Goal: Transaction & Acquisition: Purchase product/service

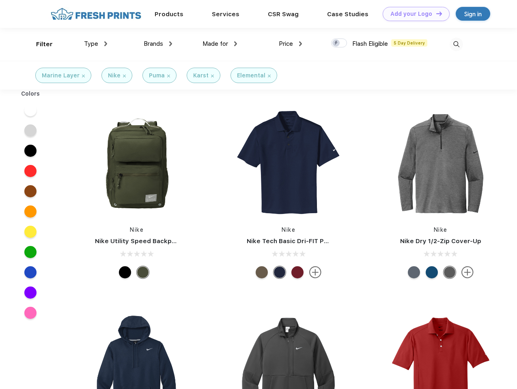
click at [413, 14] on link "Add your Logo Design Tool" at bounding box center [416, 14] width 67 height 14
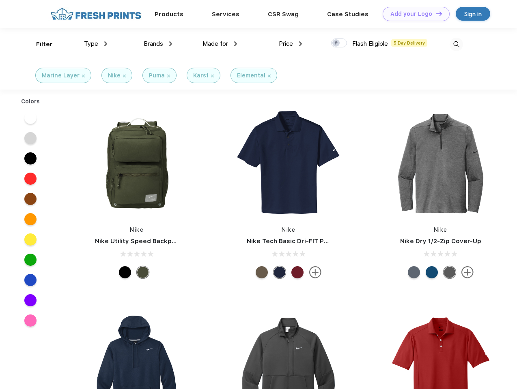
click at [0, 0] on div "Design Tool" at bounding box center [0, 0] width 0 height 0
click at [435, 13] on link "Add your Logo Design Tool" at bounding box center [416, 14] width 67 height 14
click at [39, 44] on div "Filter" at bounding box center [44, 44] width 17 height 9
click at [96, 44] on span "Type" at bounding box center [91, 43] width 14 height 7
click at [158, 44] on span "Brands" at bounding box center [153, 43] width 19 height 7
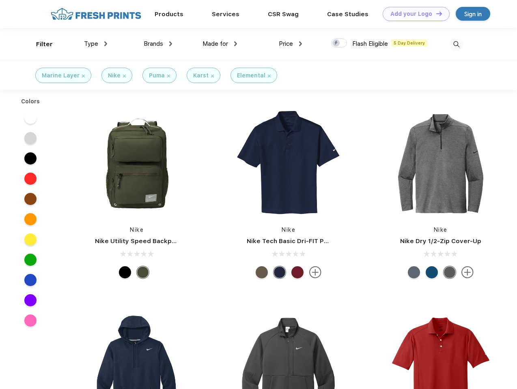
click at [220, 44] on span "Made for" at bounding box center [215, 43] width 26 height 7
click at [290, 44] on span "Price" at bounding box center [286, 43] width 14 height 7
click at [339, 43] on div at bounding box center [339, 43] width 16 height 9
click at [336, 43] on input "checkbox" at bounding box center [333, 40] width 5 height 5
click at [456, 44] on img at bounding box center [456, 44] width 13 height 13
